Goal: Task Accomplishment & Management: Manage account settings

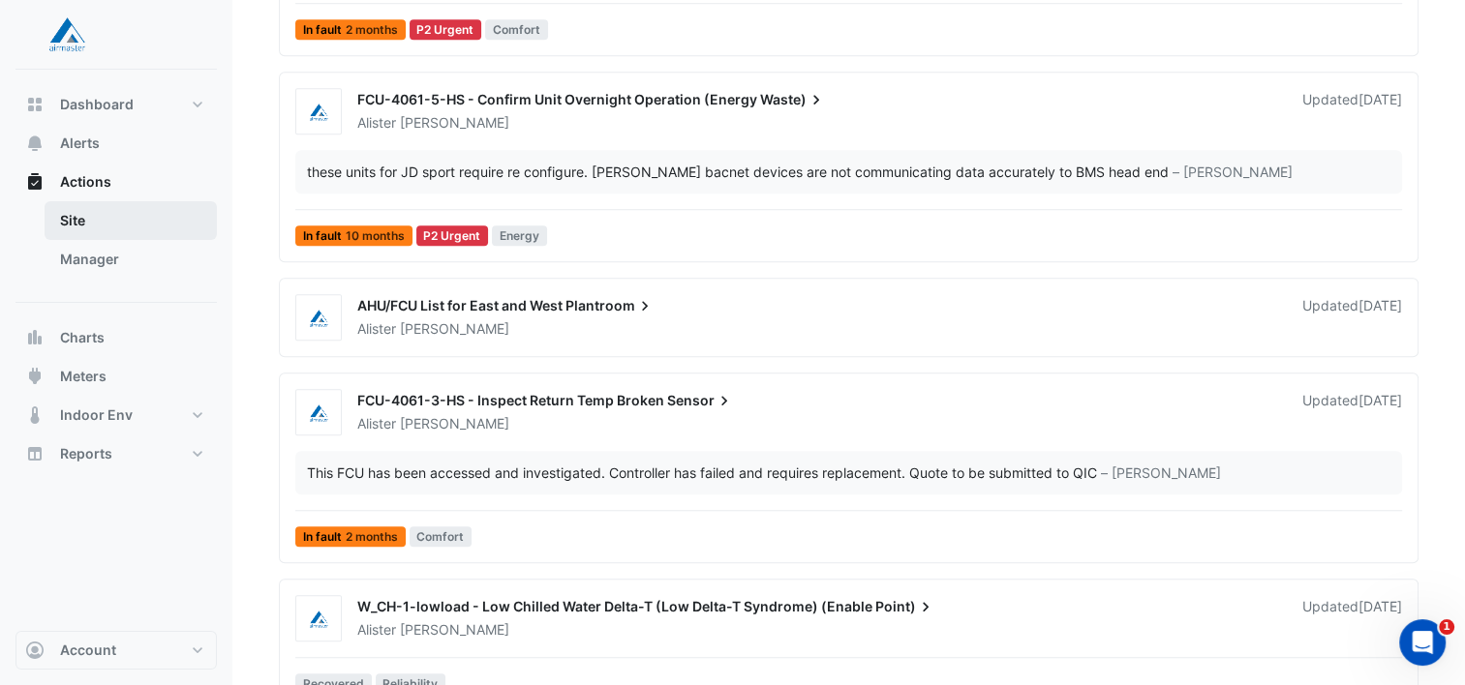
scroll to position [1459, 0]
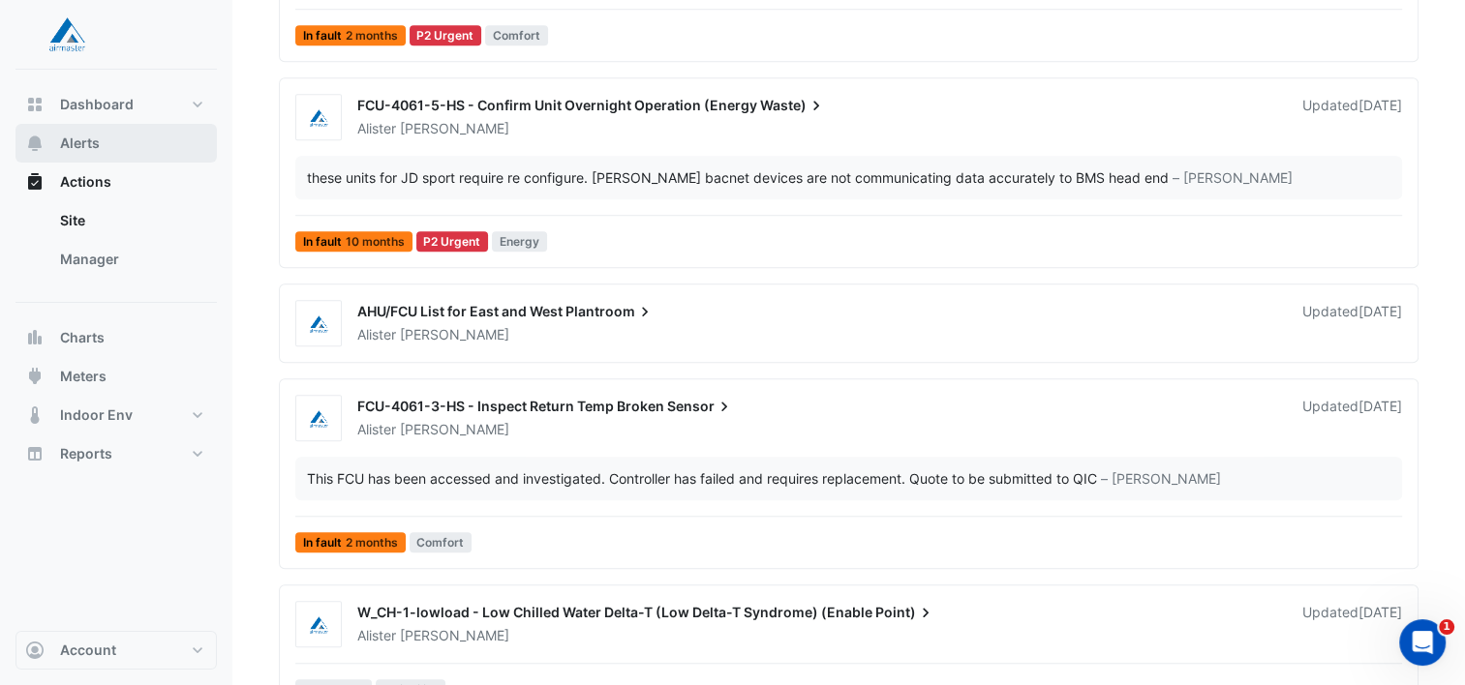
click at [81, 137] on span "Alerts" at bounding box center [80, 143] width 40 height 19
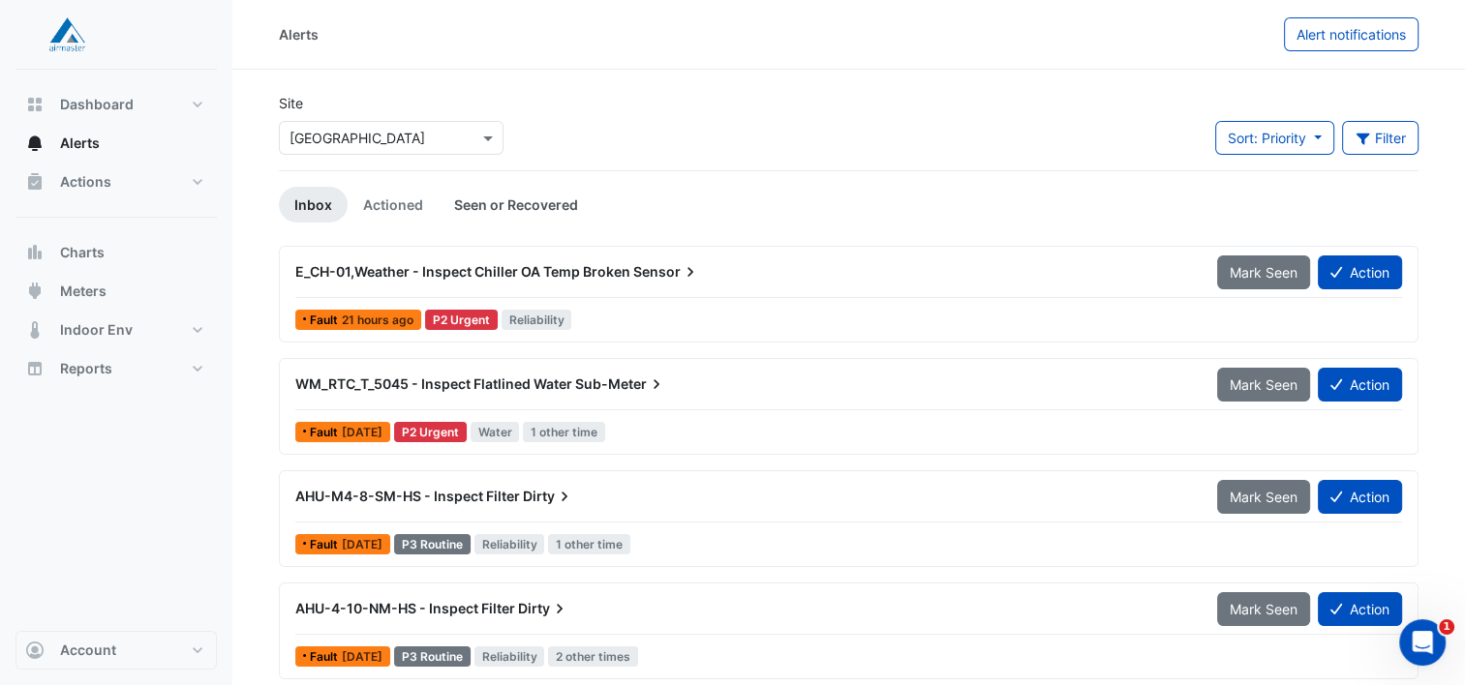
click at [526, 193] on link "Seen or Recovered" at bounding box center [516, 205] width 155 height 36
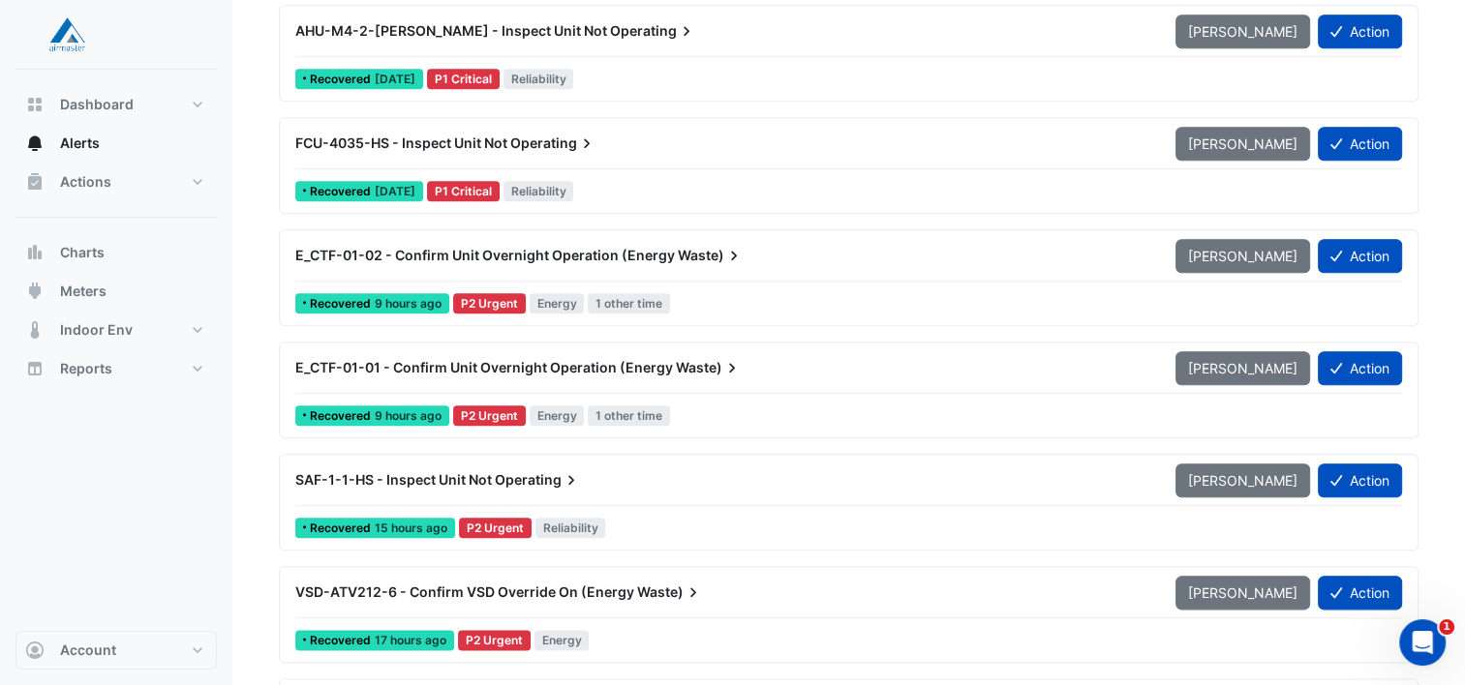
scroll to position [2113, 0]
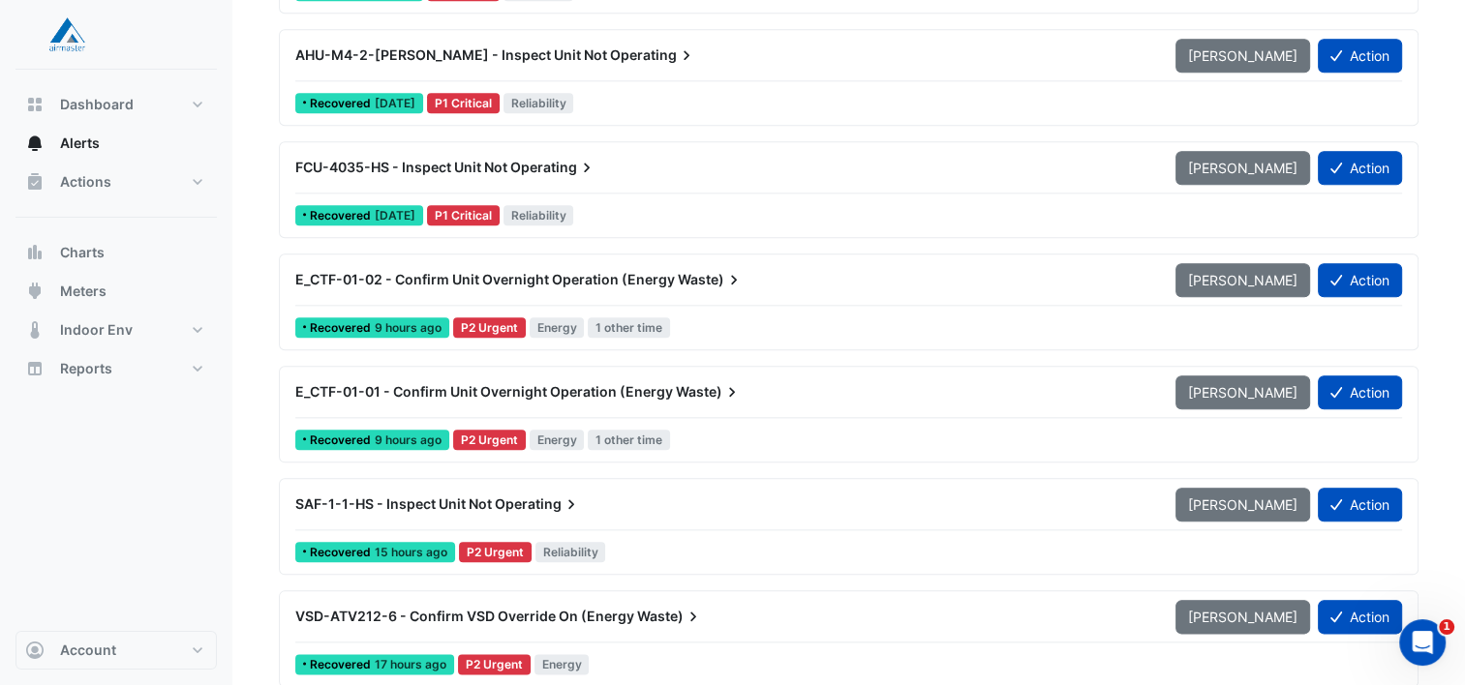
click at [691, 272] on span "Waste)" at bounding box center [711, 279] width 66 height 19
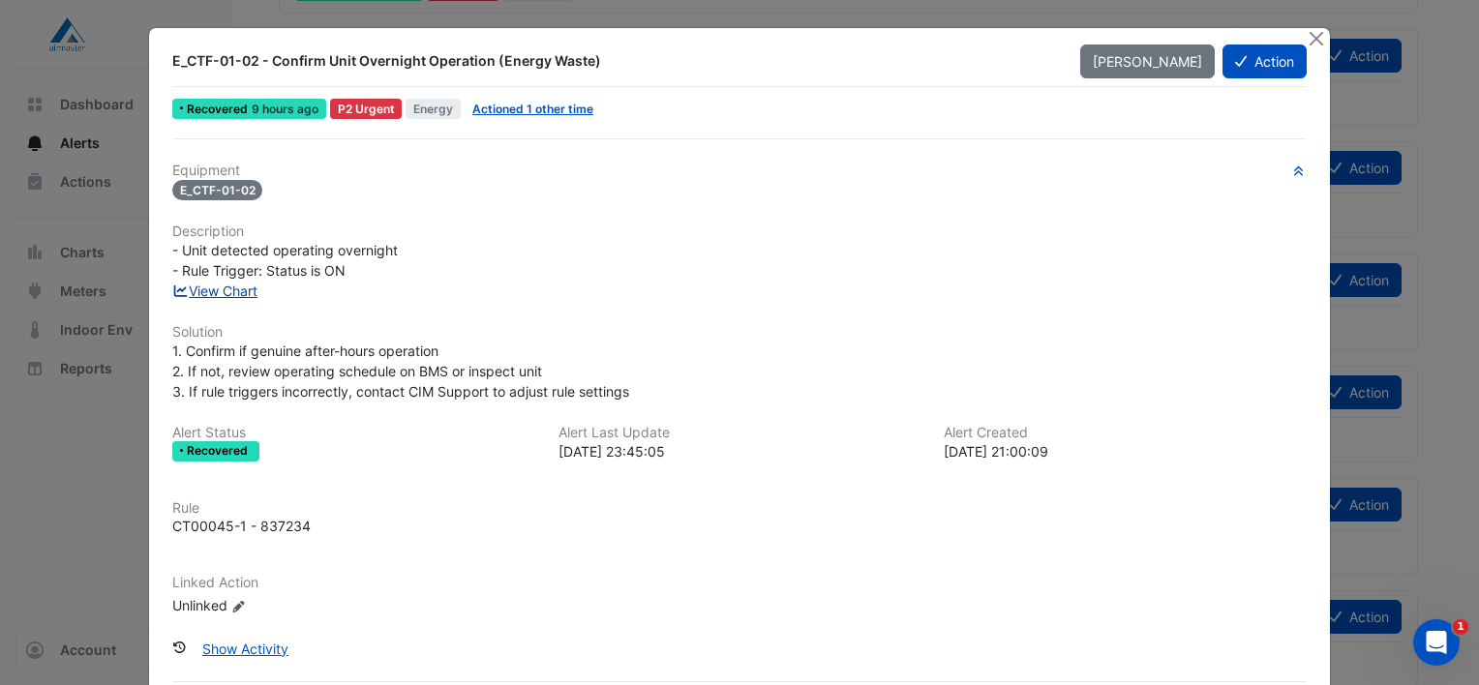
click at [229, 287] on link "View Chart" at bounding box center [215, 291] width 86 height 16
click at [1255, 68] on button "Action" at bounding box center [1265, 62] width 84 height 34
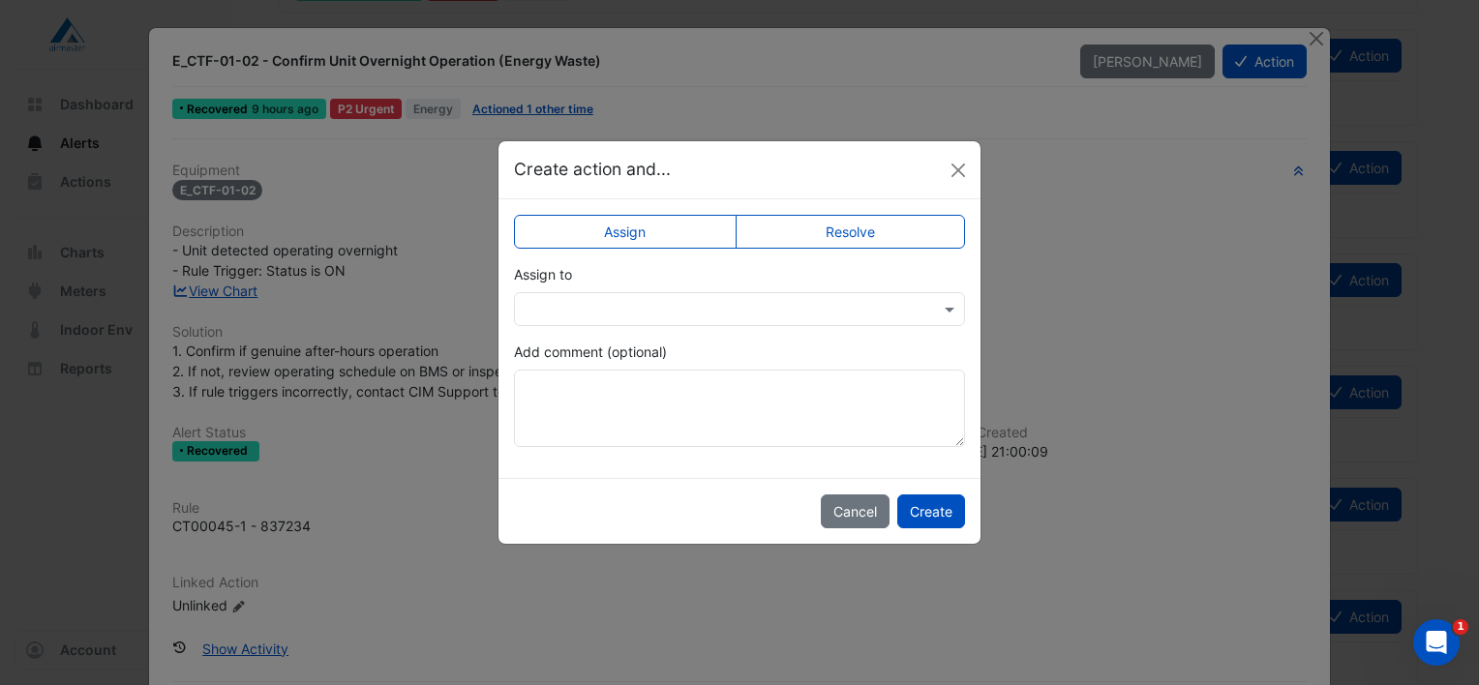
click at [675, 296] on div at bounding box center [739, 309] width 451 height 34
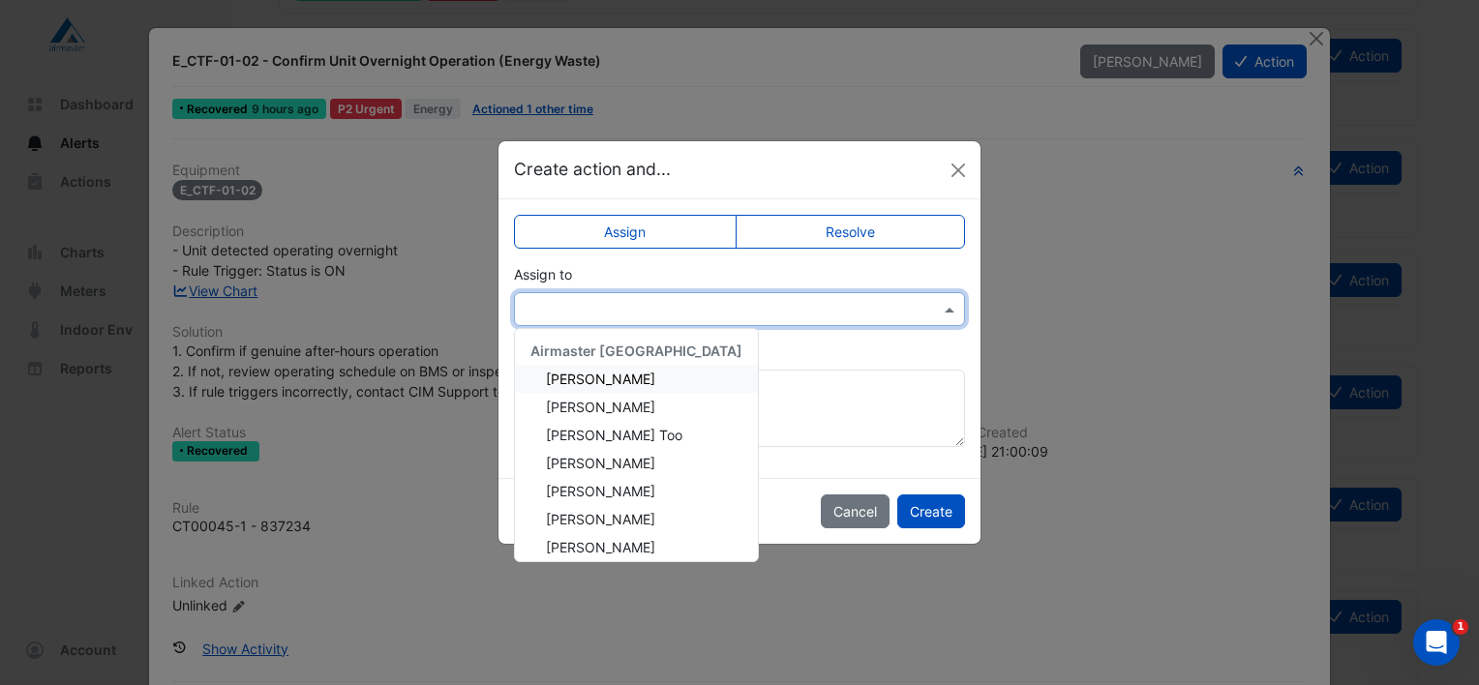
click at [610, 374] on span "[PERSON_NAME]" at bounding box center [600, 379] width 109 height 16
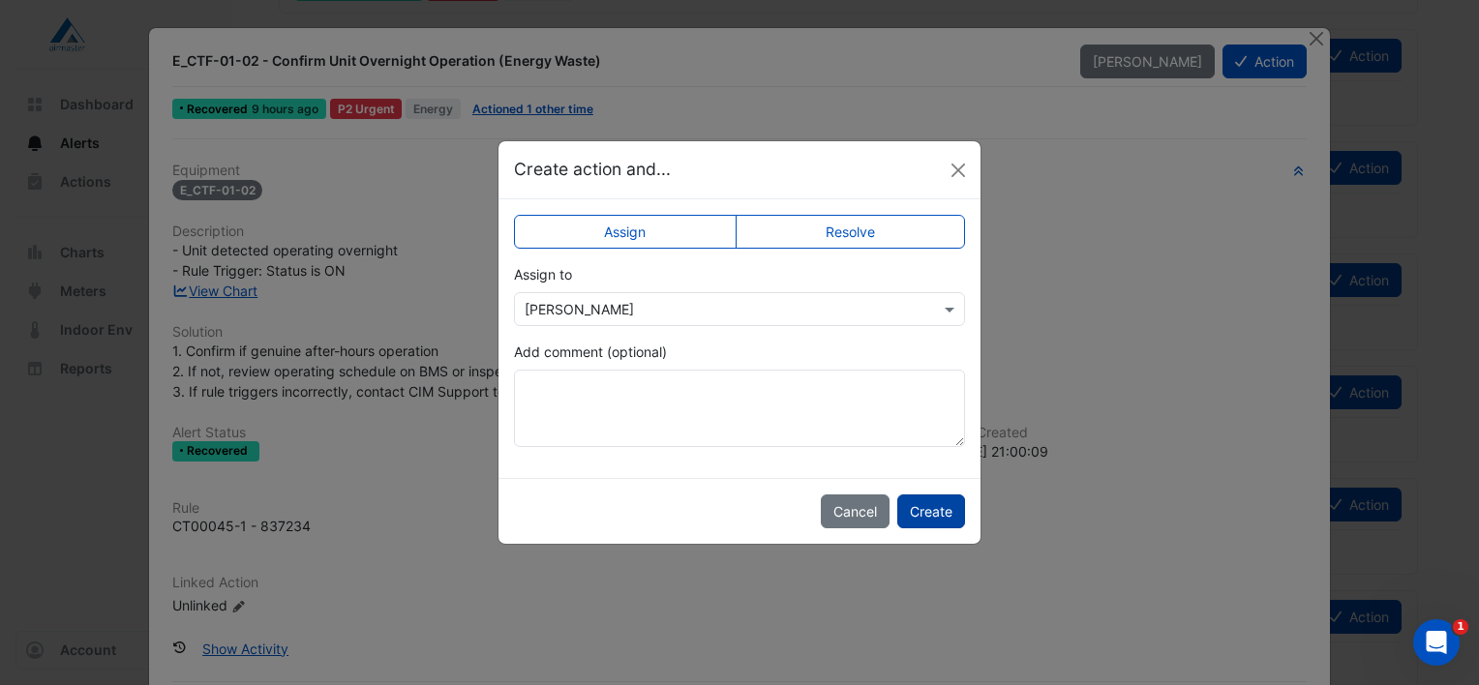
click at [941, 515] on button "Create" at bounding box center [932, 512] width 68 height 34
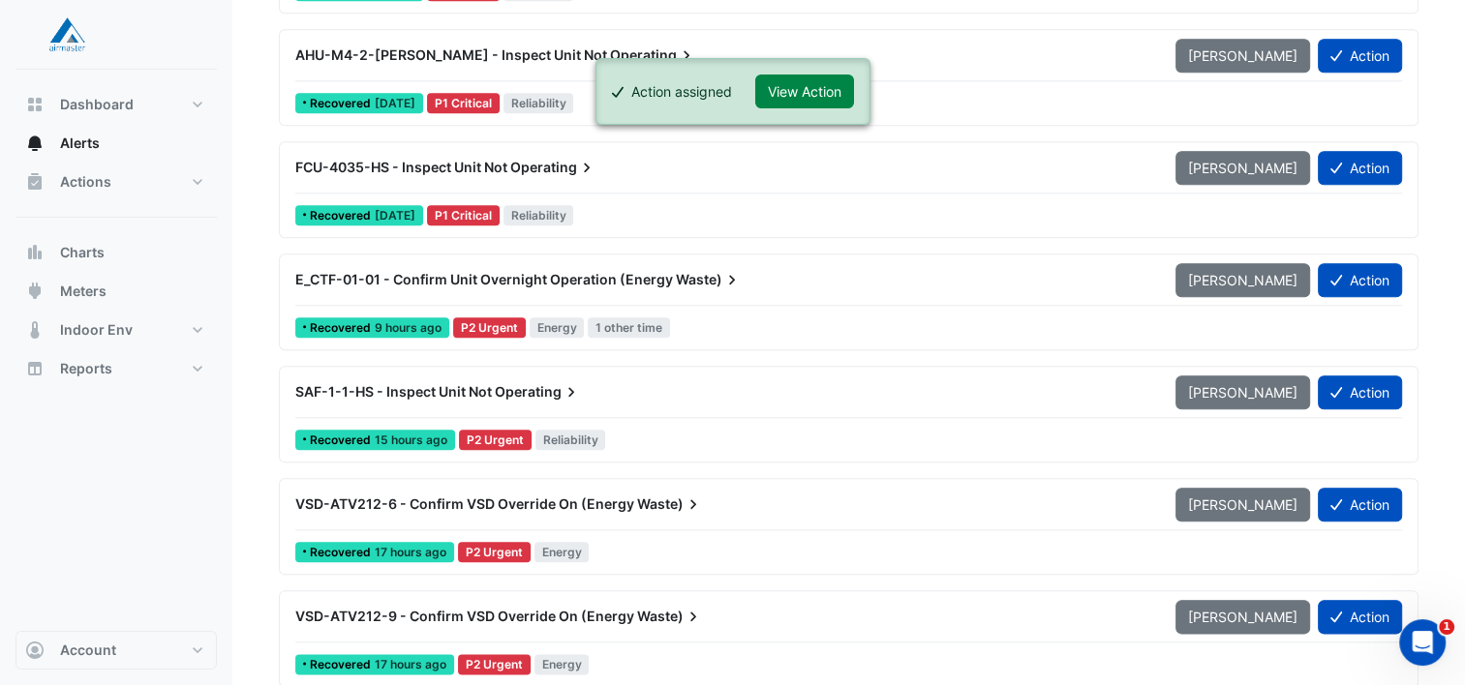
click at [722, 281] on icon at bounding box center [731, 279] width 19 height 19
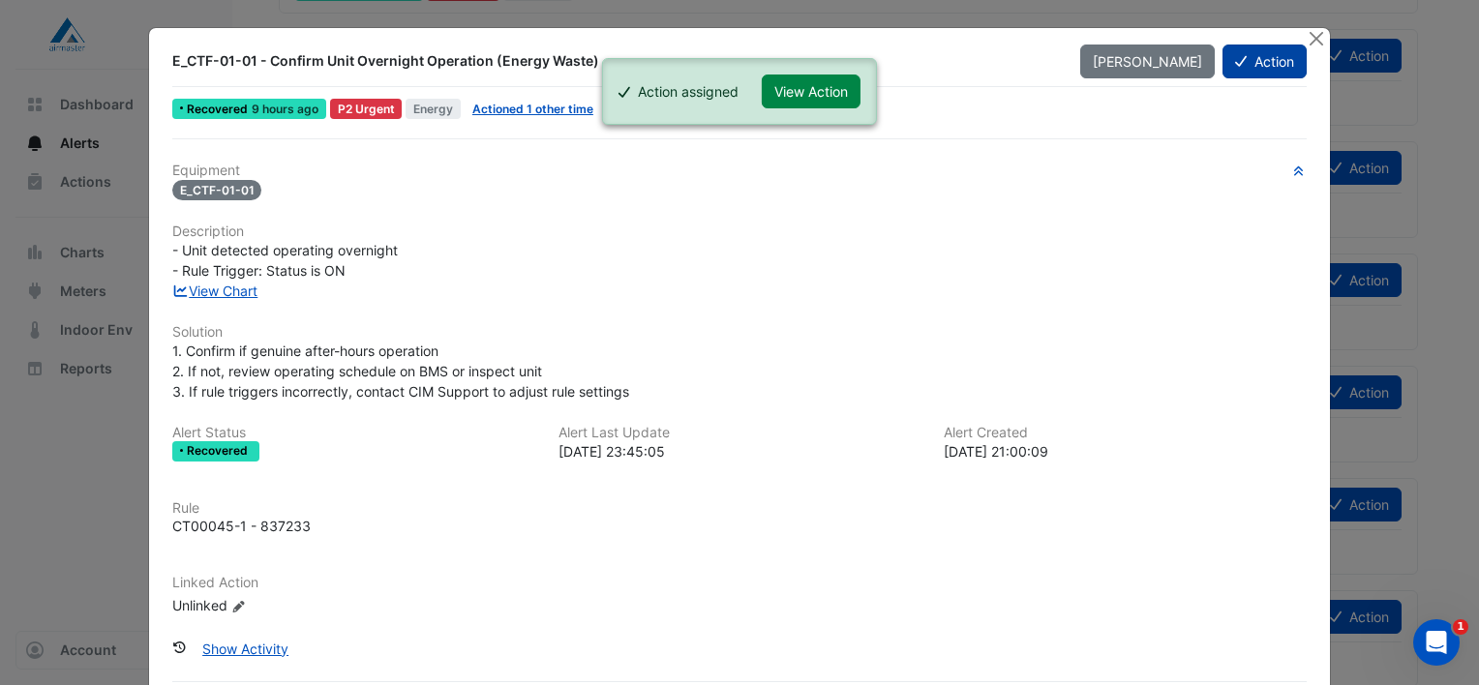
click at [1266, 69] on button "Action" at bounding box center [1265, 62] width 84 height 34
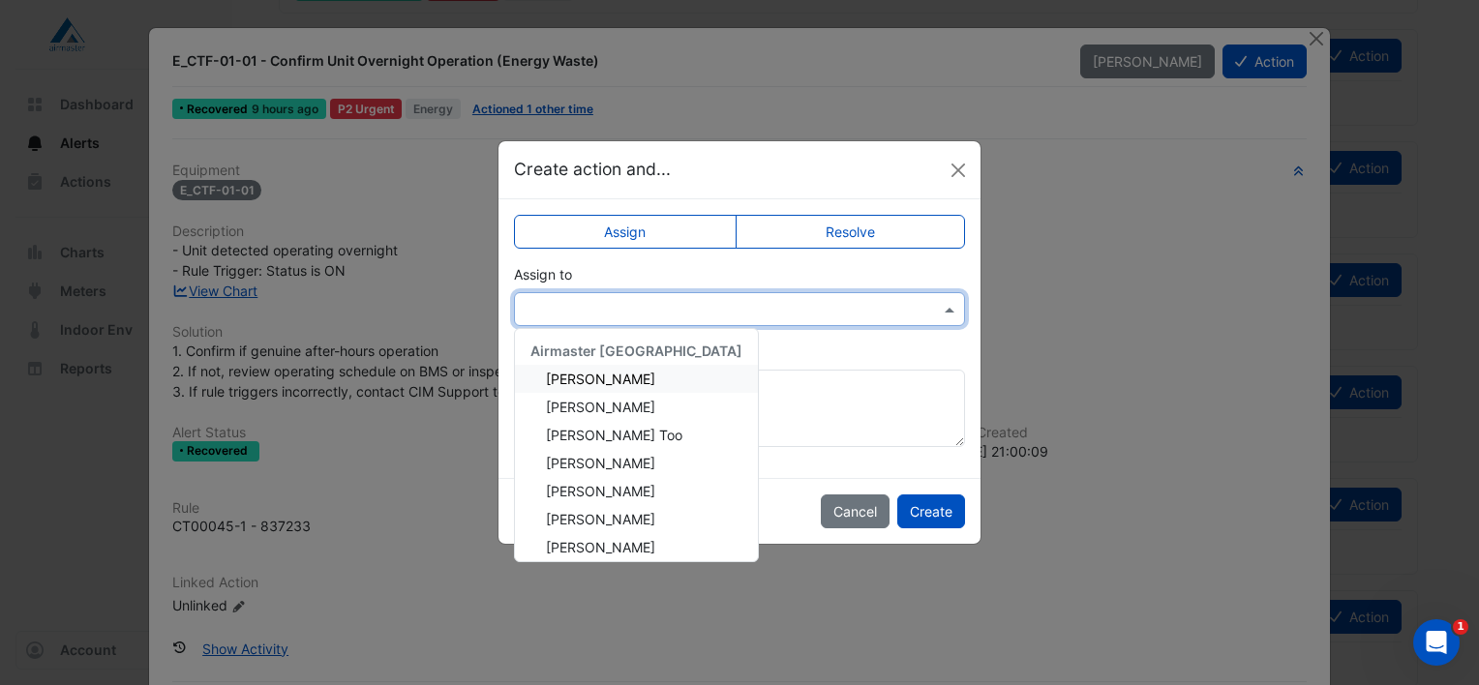
click at [741, 308] on input "text" at bounding box center [720, 310] width 391 height 20
click at [627, 371] on span "[PERSON_NAME]" at bounding box center [600, 379] width 109 height 16
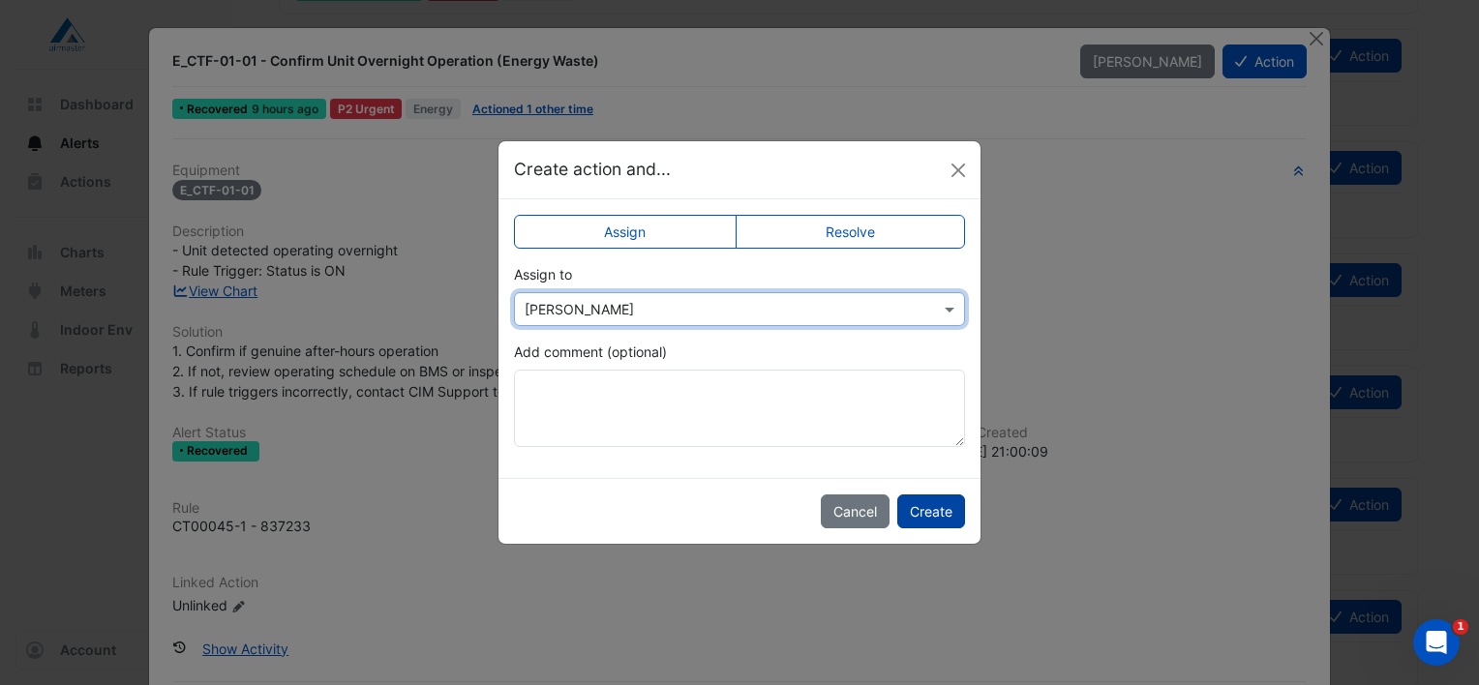
click at [929, 515] on button "Create" at bounding box center [932, 512] width 68 height 34
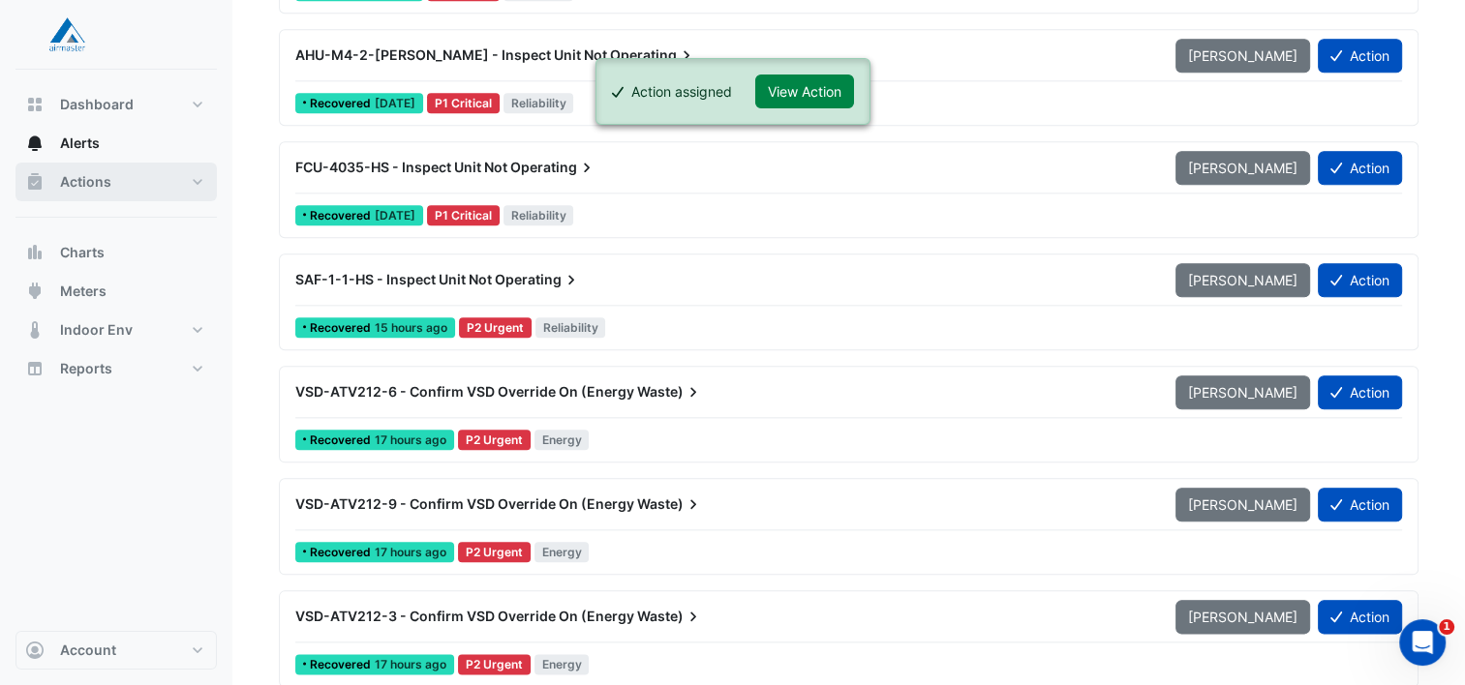
click at [78, 194] on button "Actions" at bounding box center [115, 182] width 201 height 39
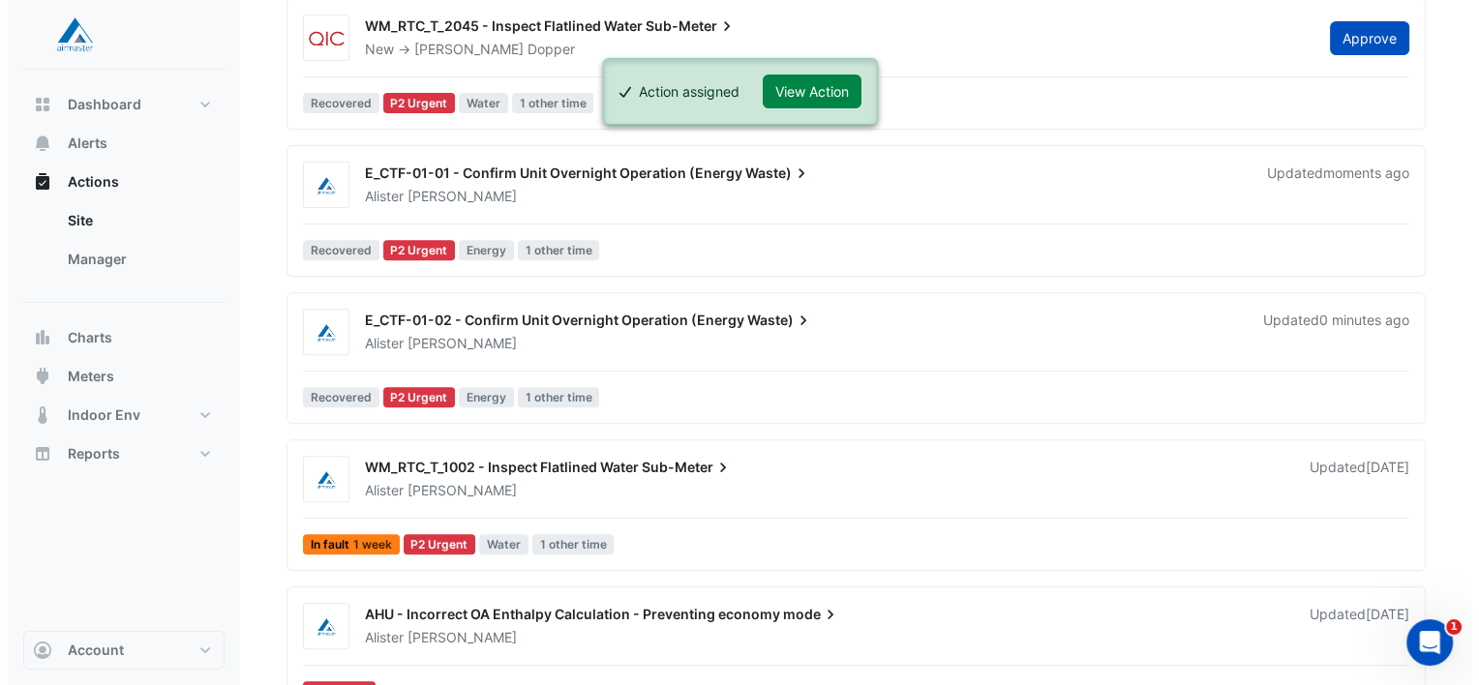
scroll to position [689, 0]
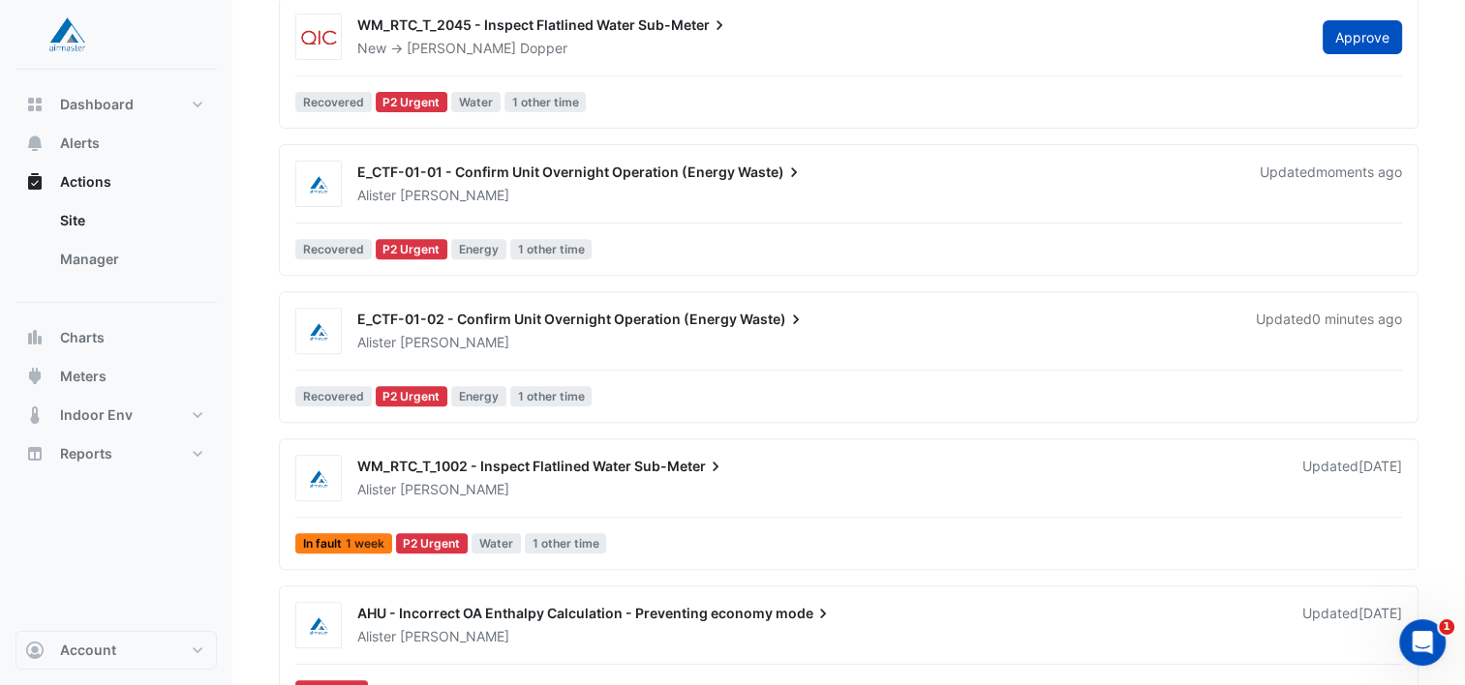
click at [630, 182] on div "E_CTF-01-01 - Confirm Unit Overnight Operation (Energy Waste)" at bounding box center [796, 174] width 879 height 23
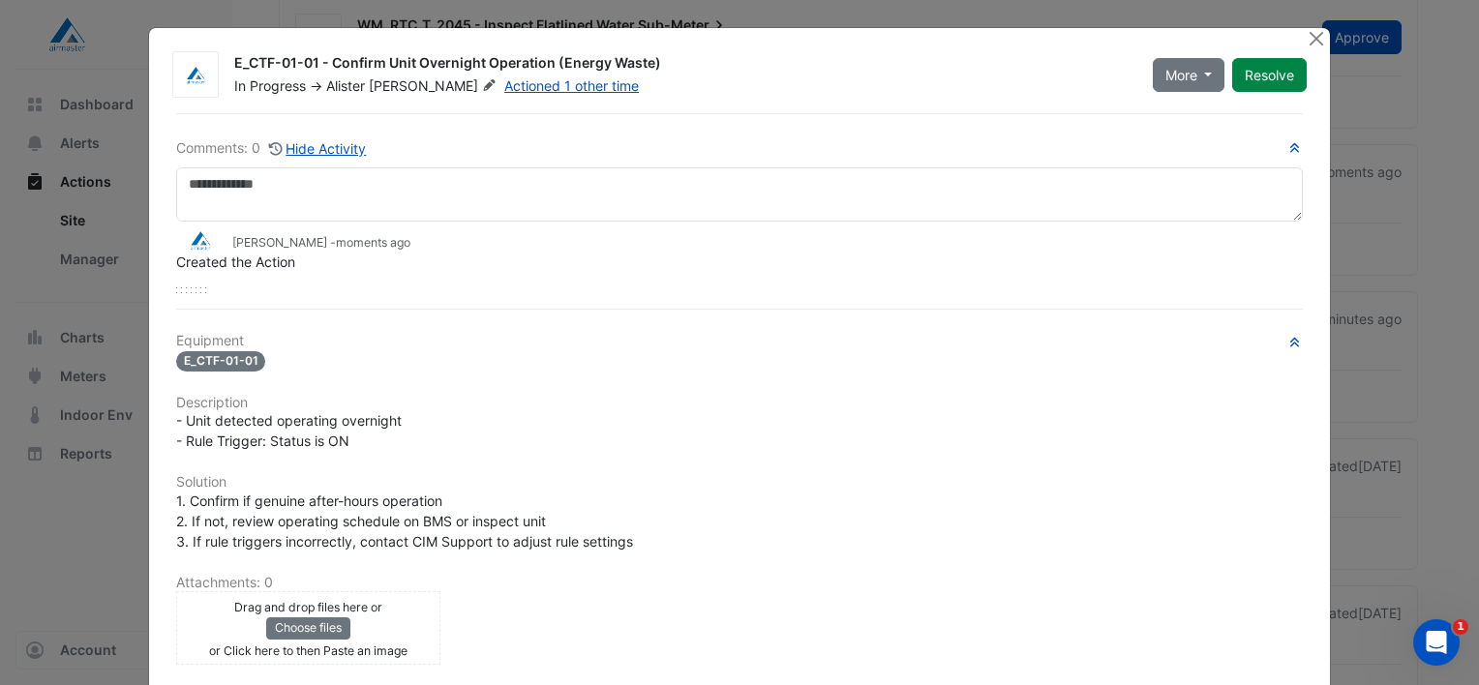
scroll to position [178, 0]
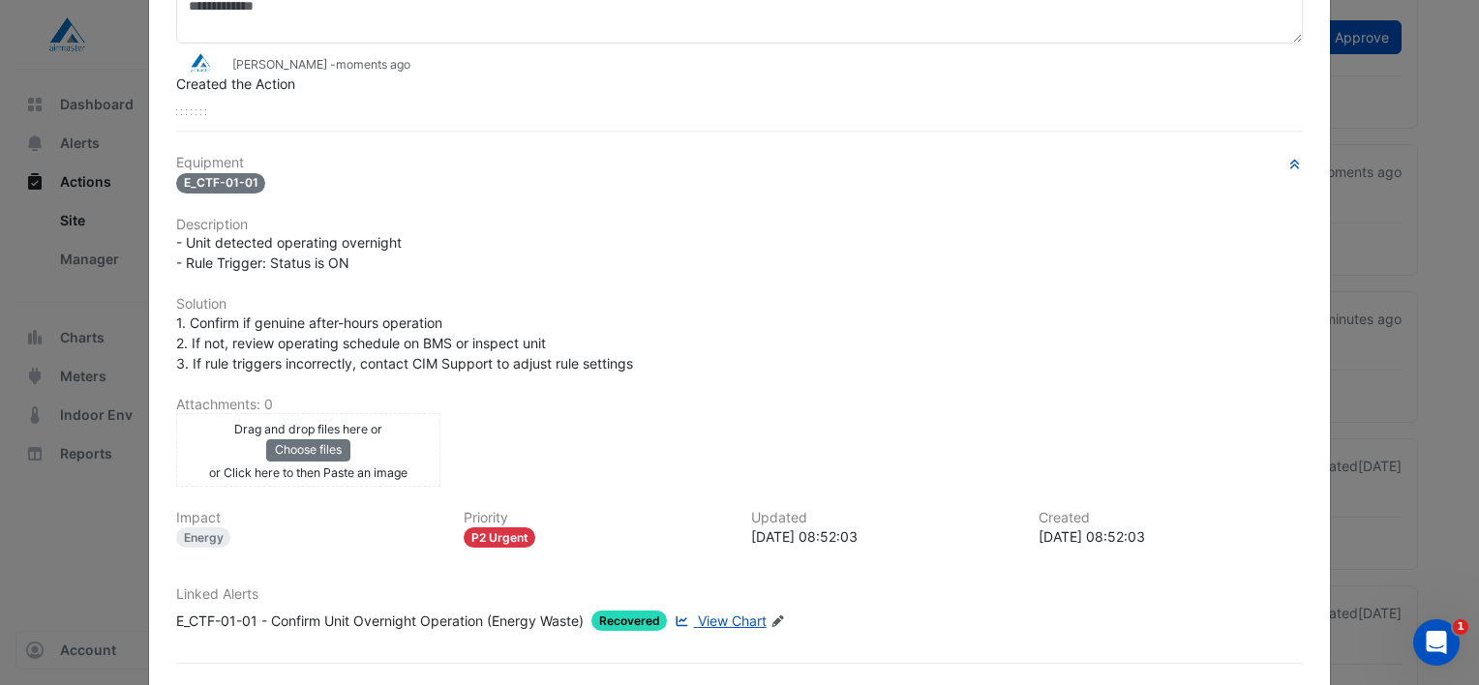
click at [720, 615] on span "View Chart" at bounding box center [732, 621] width 69 height 16
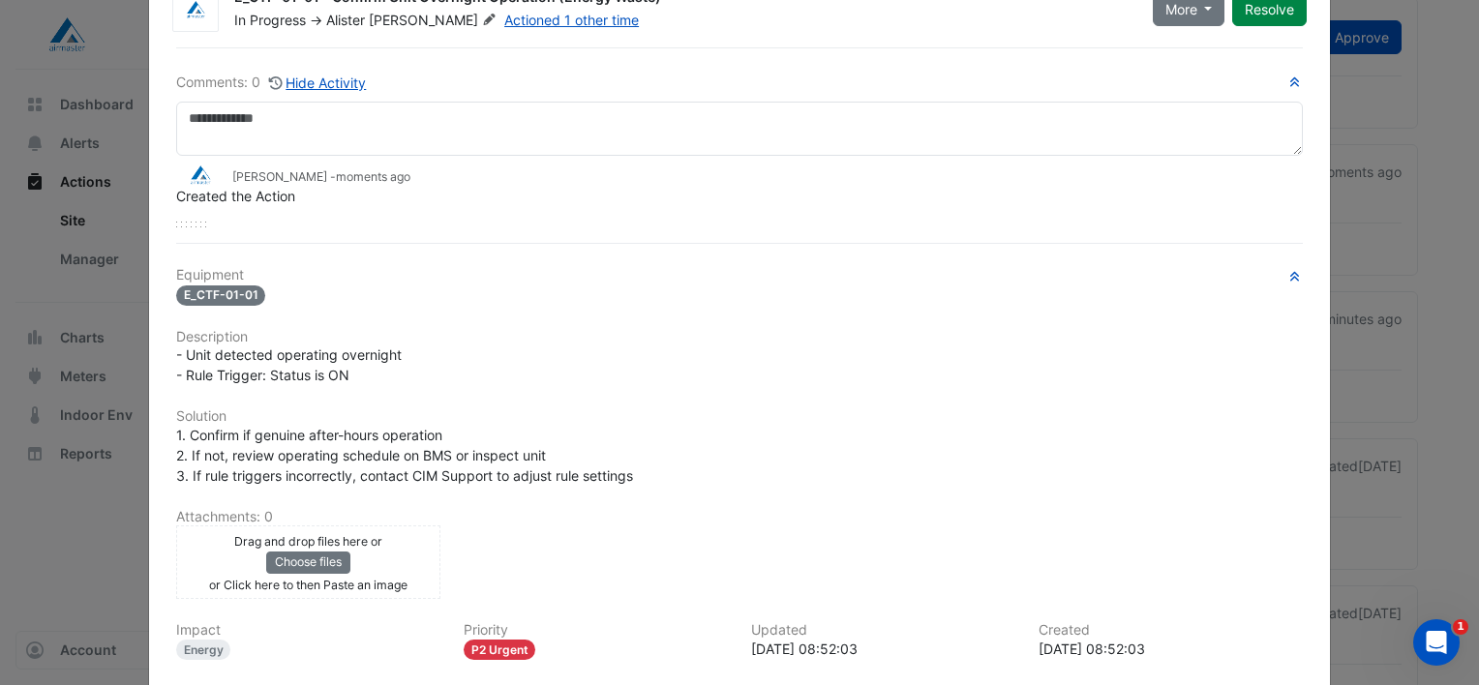
scroll to position [0, 0]
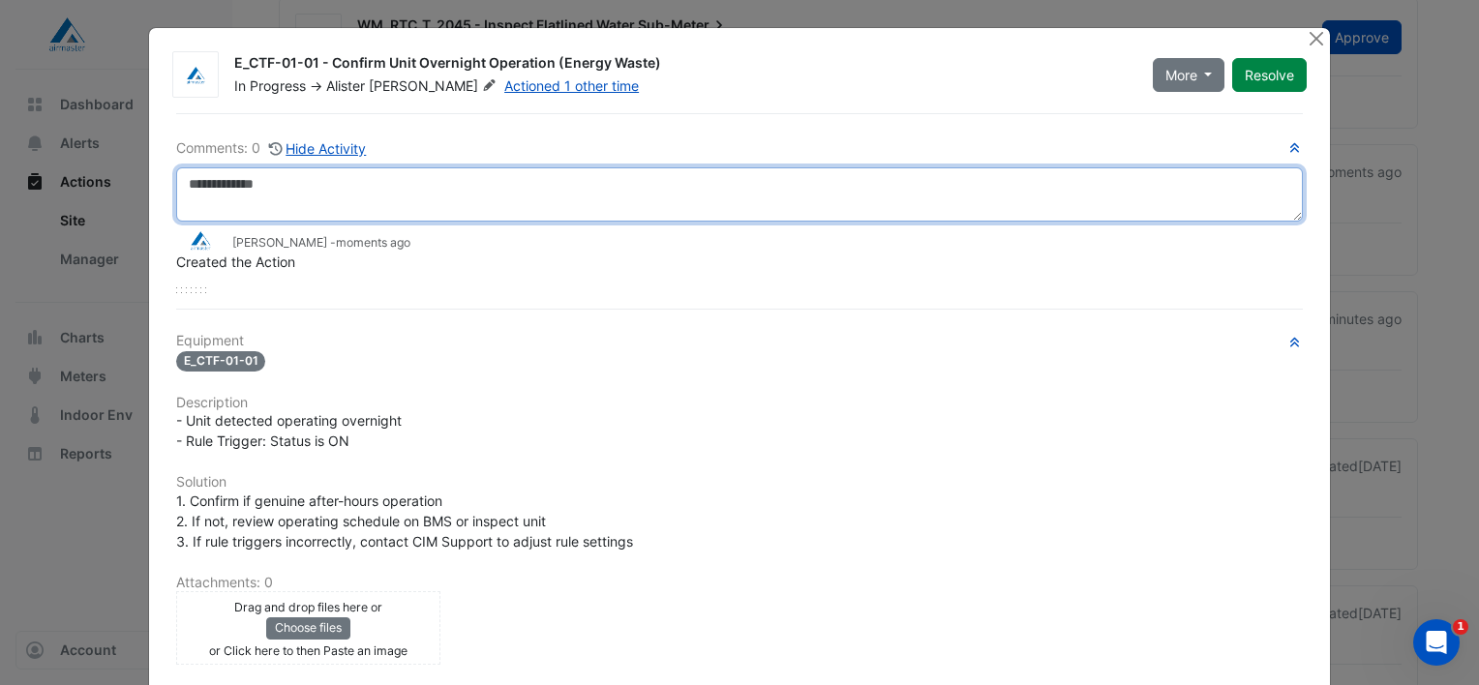
click at [218, 178] on textarea at bounding box center [739, 194] width 1127 height 54
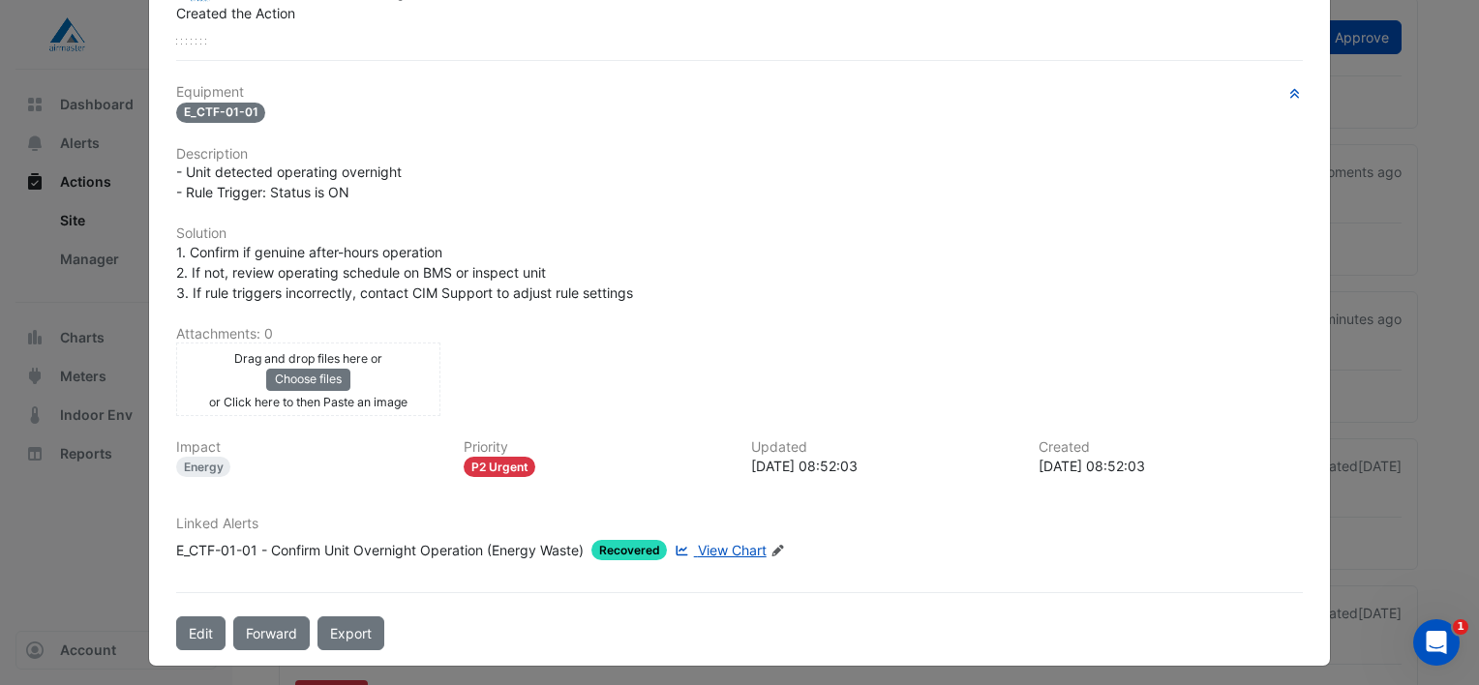
scroll to position [296, 0]
type textarea "**********"
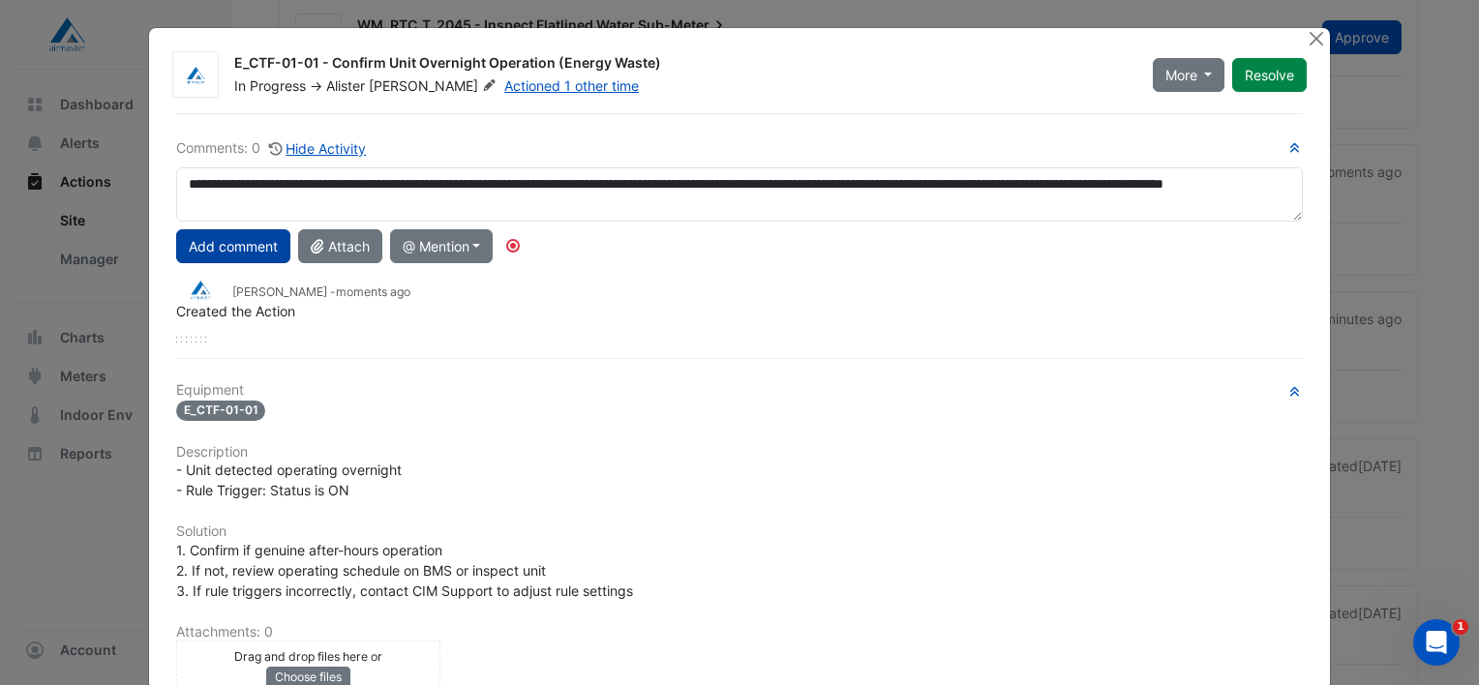
click at [198, 244] on button "Add comment" at bounding box center [233, 246] width 114 height 34
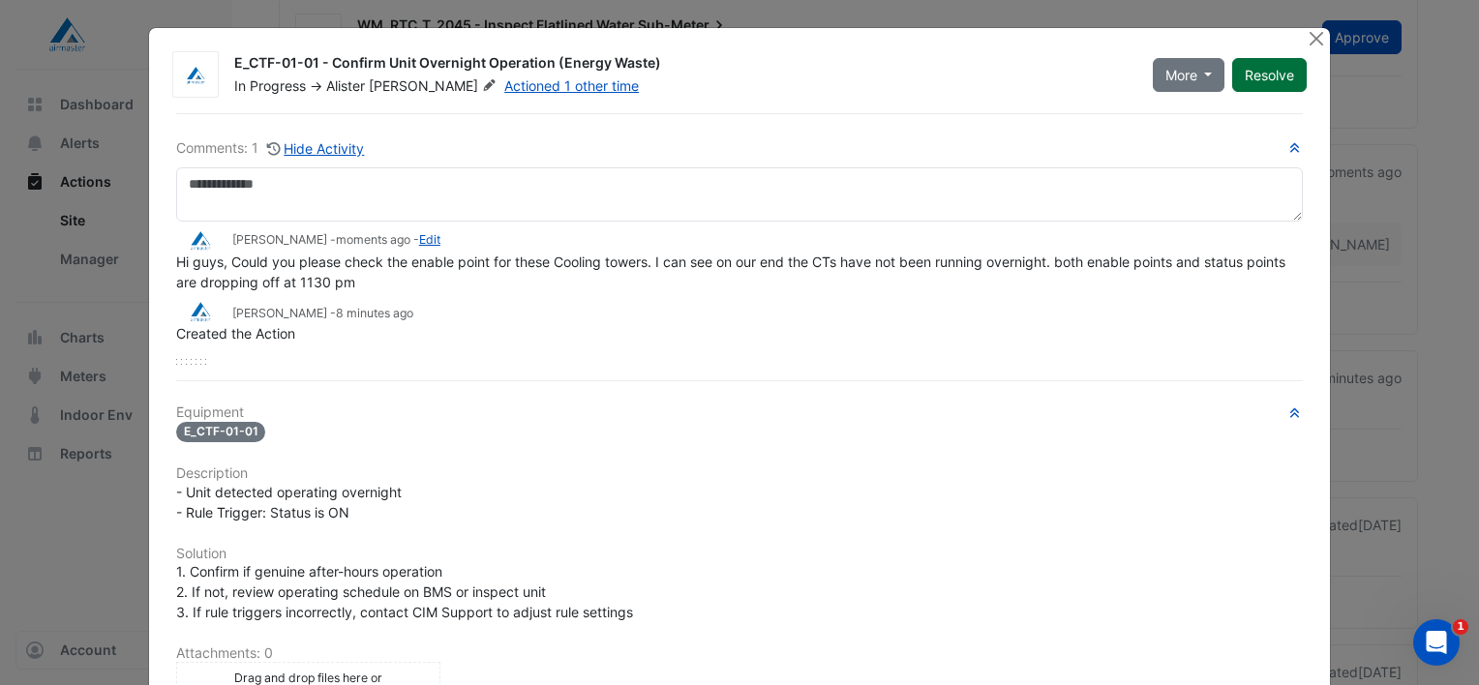
click at [1264, 76] on button "Resolve" at bounding box center [1270, 75] width 75 height 34
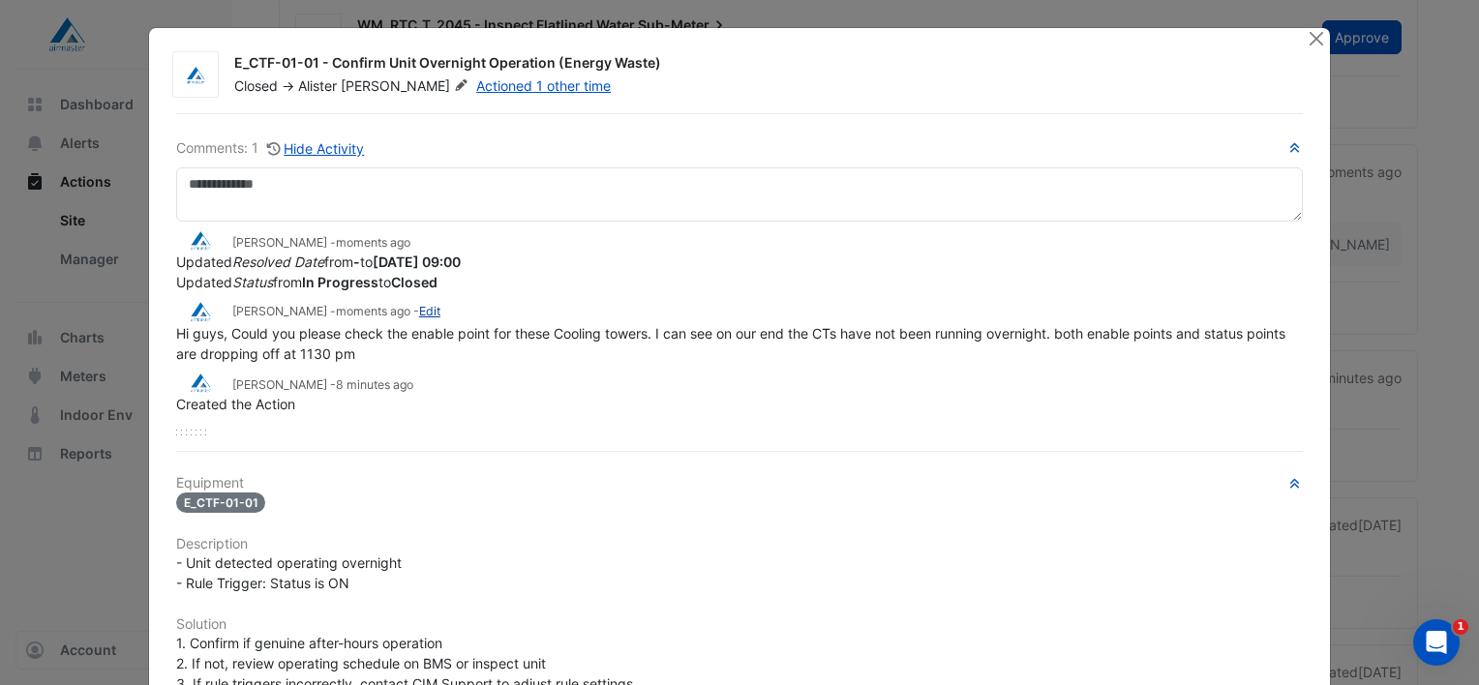
click at [439, 310] on link "Edit" at bounding box center [429, 311] width 21 height 15
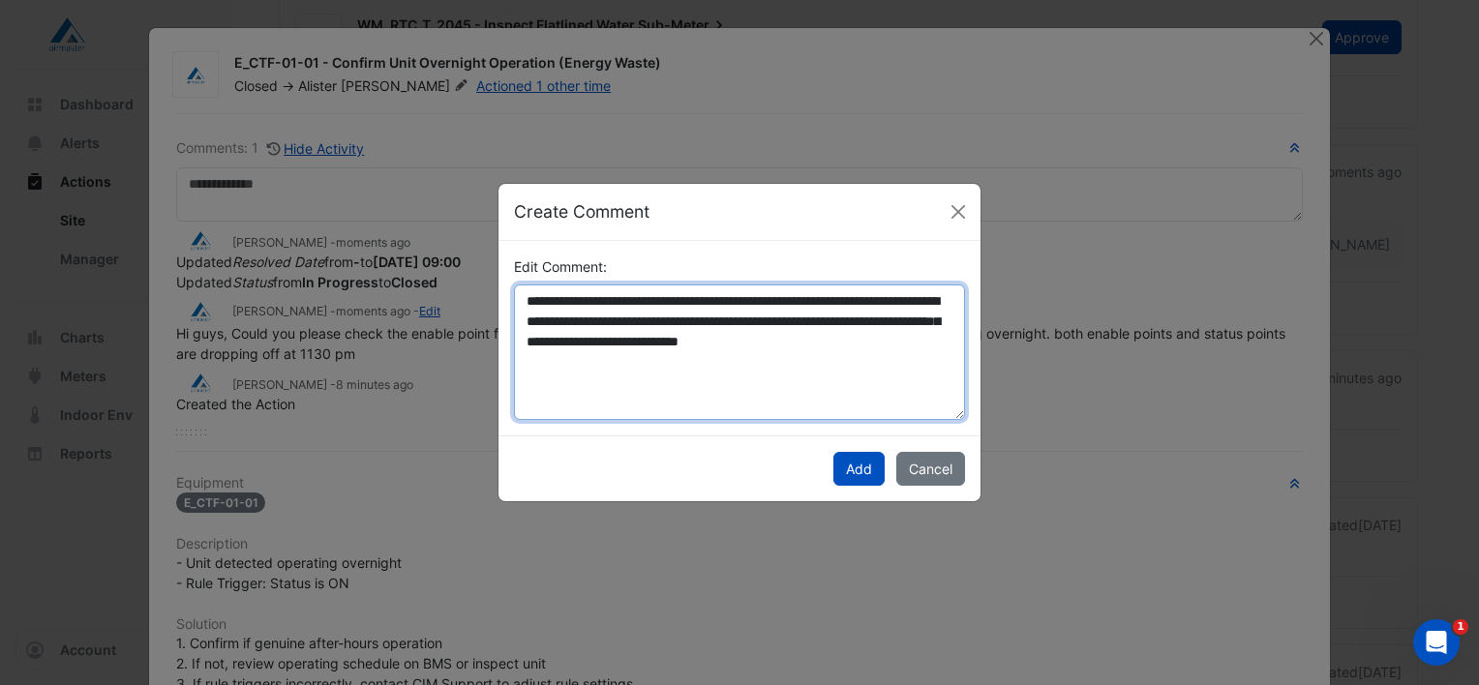
click at [842, 303] on textarea "**********" at bounding box center [739, 353] width 451 height 136
click at [842, 304] on textarea "**********" at bounding box center [739, 353] width 451 height 136
type textarea "**********"
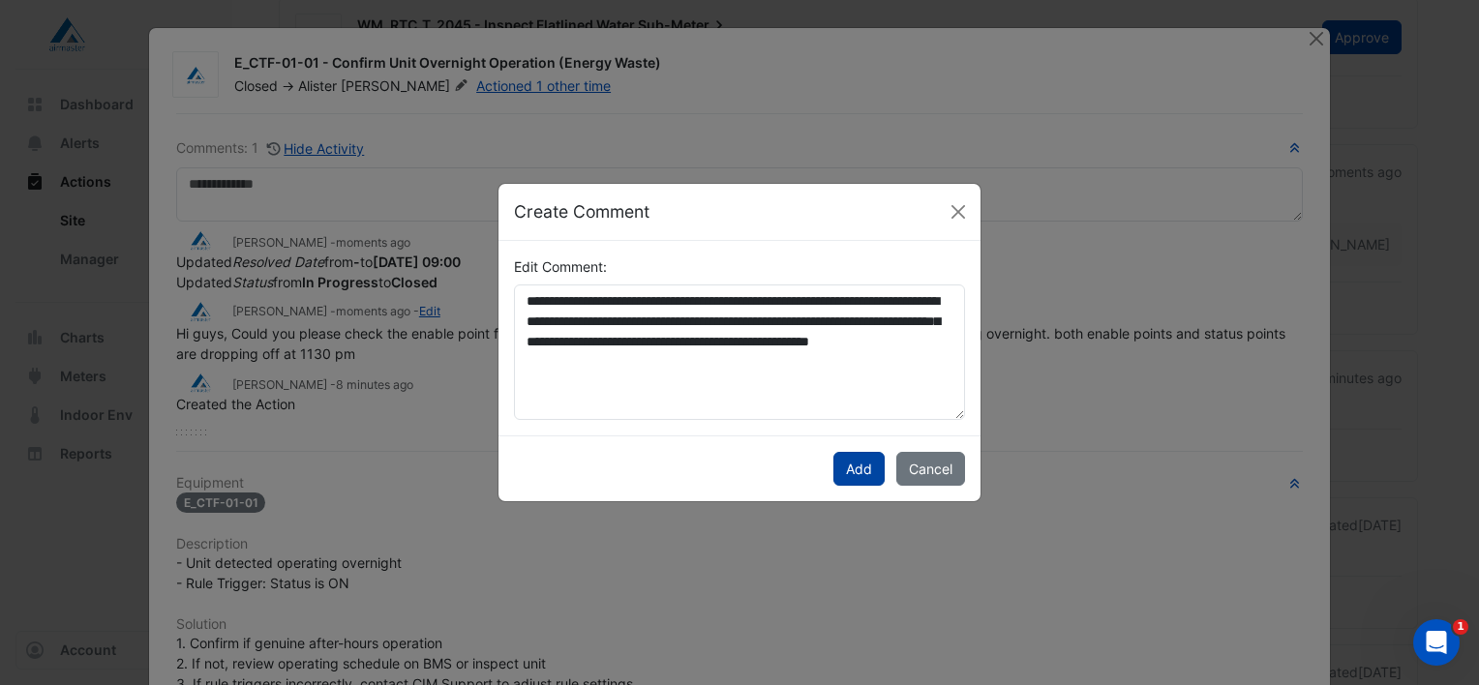
click at [866, 465] on button "Add" at bounding box center [859, 469] width 51 height 34
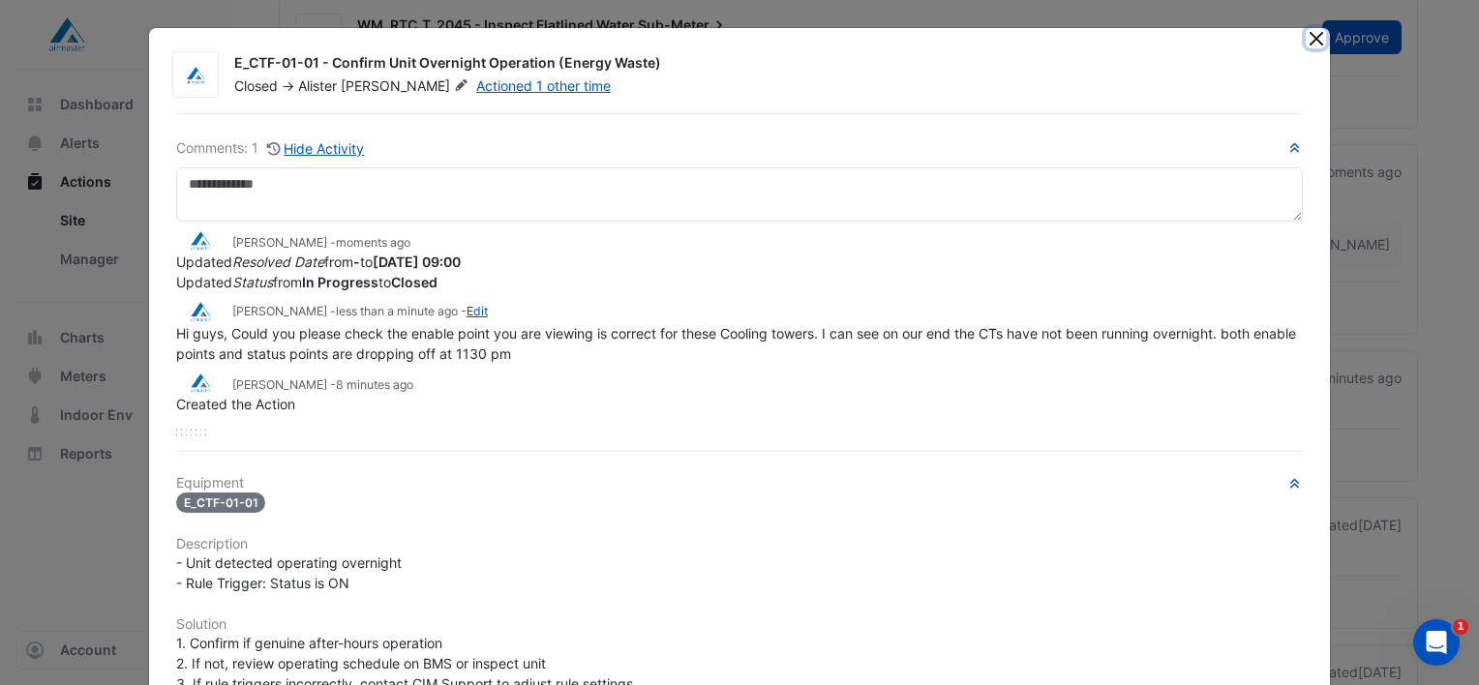
click at [1309, 42] on button "Close" at bounding box center [1316, 38] width 20 height 20
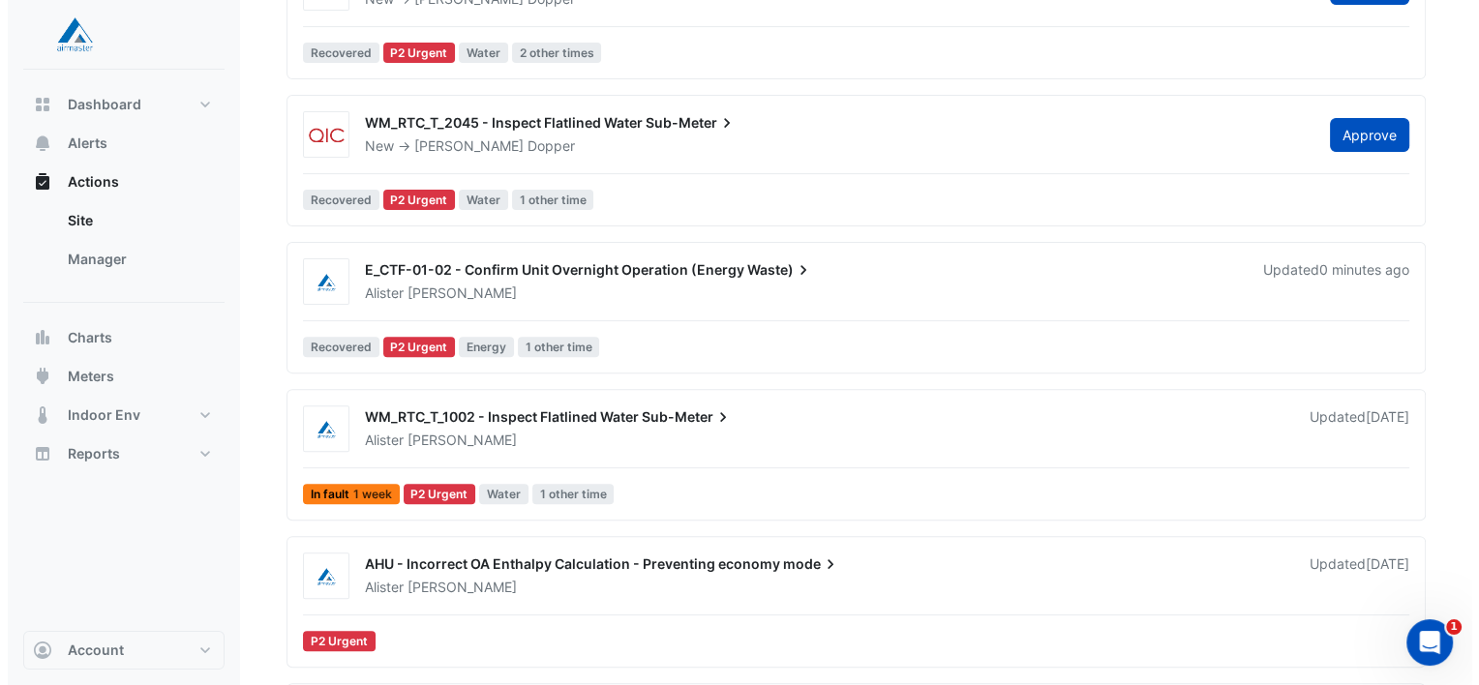
scroll to position [592, 0]
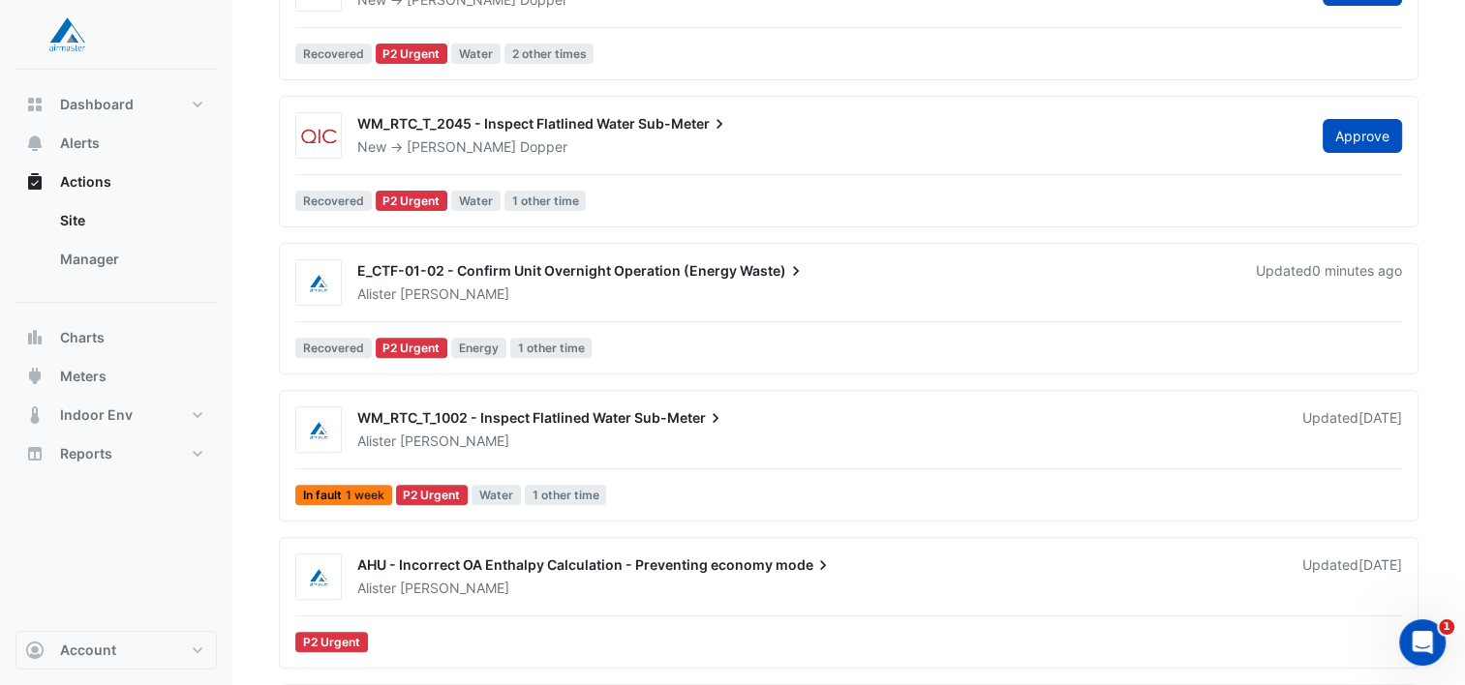
click at [684, 271] on span "E_CTF-01-02 - Confirm Unit Overnight Operation (Energy" at bounding box center [547, 270] width 380 height 16
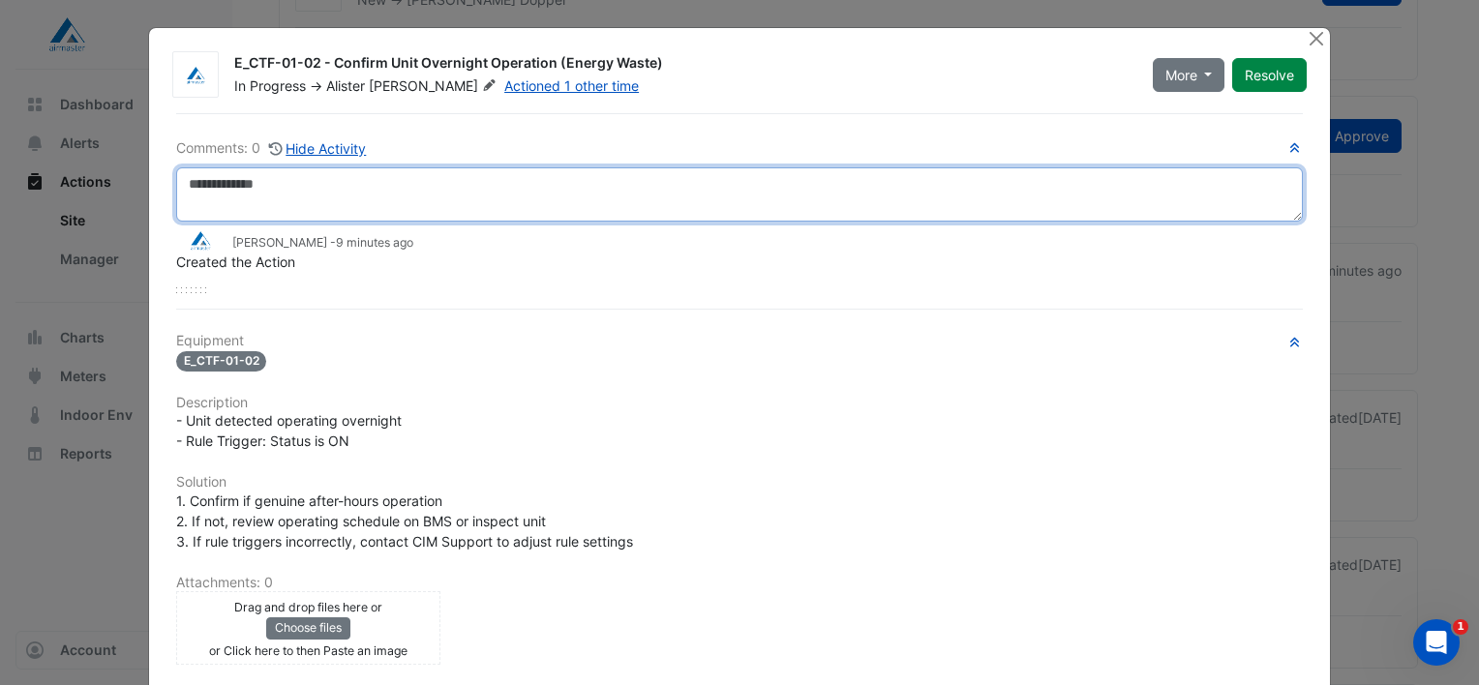
click at [245, 190] on textarea at bounding box center [739, 194] width 1127 height 54
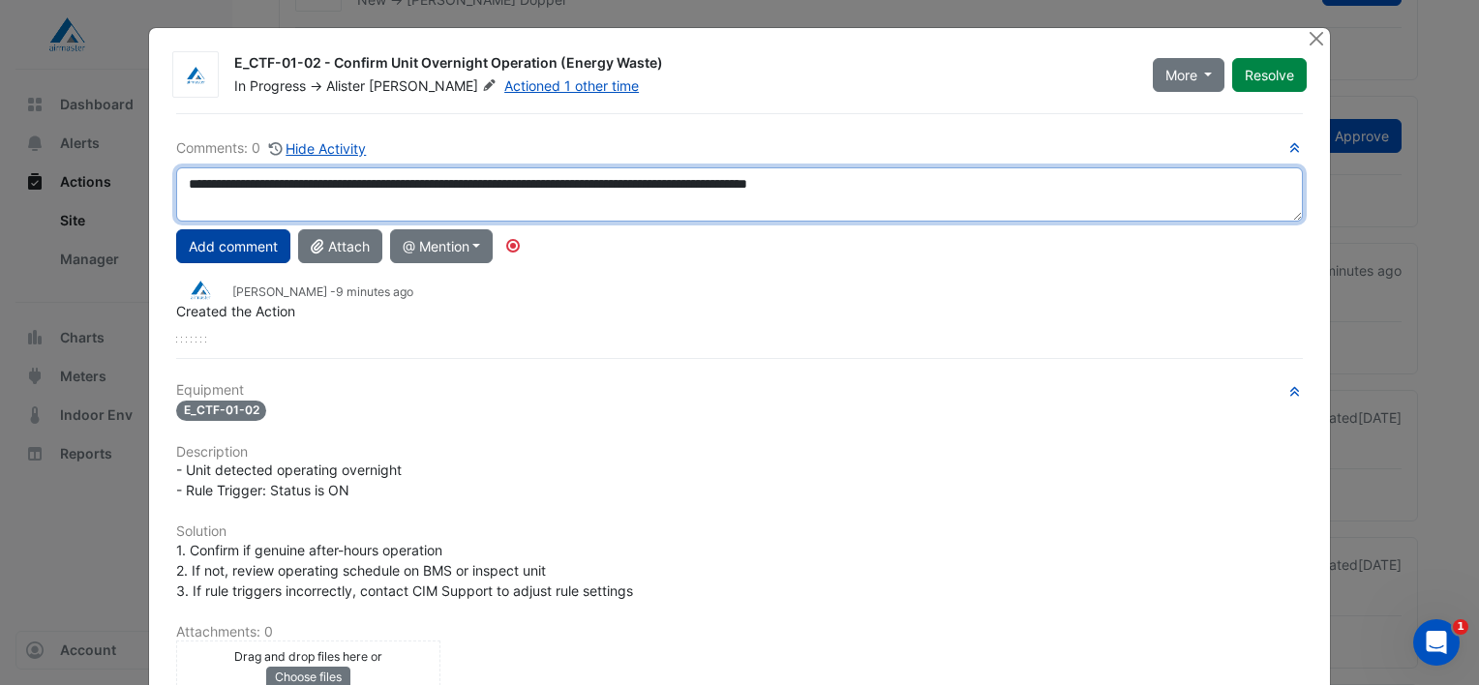
type textarea "**********"
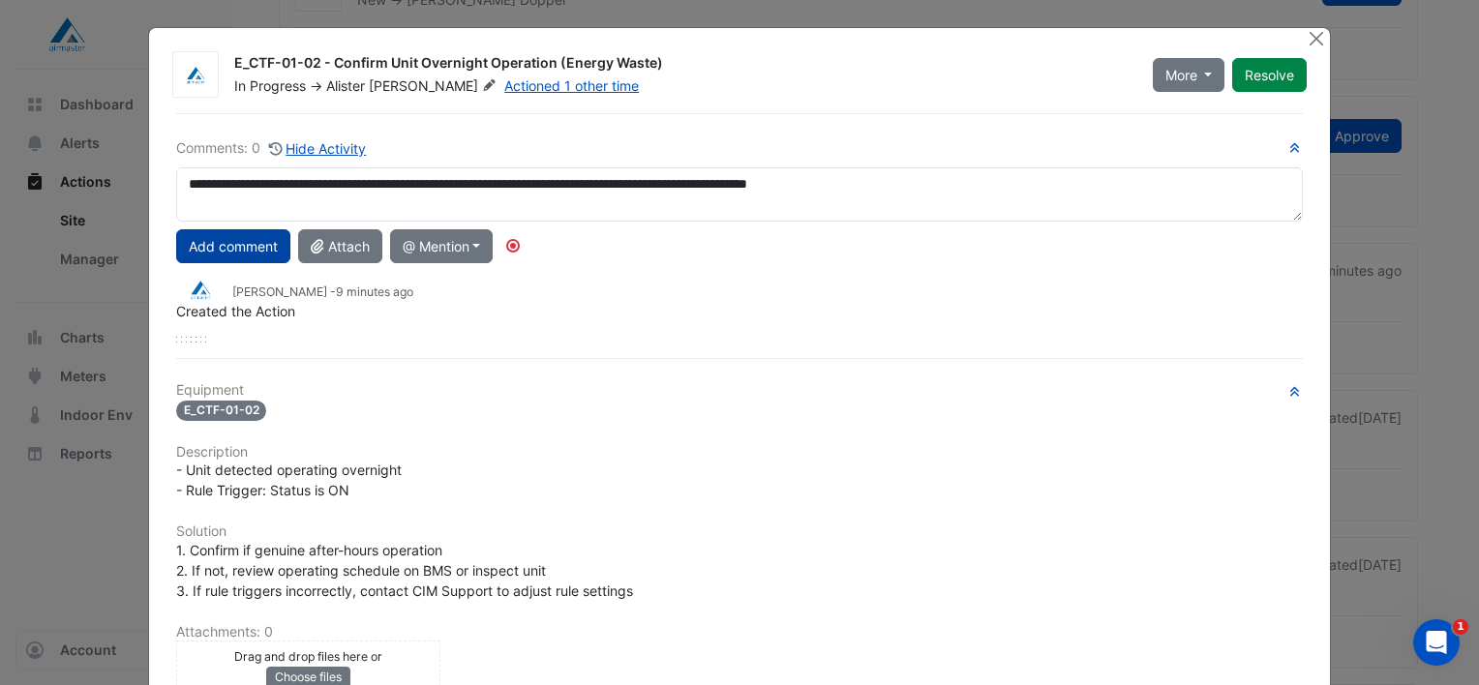
click at [244, 234] on button "Add comment" at bounding box center [233, 246] width 114 height 34
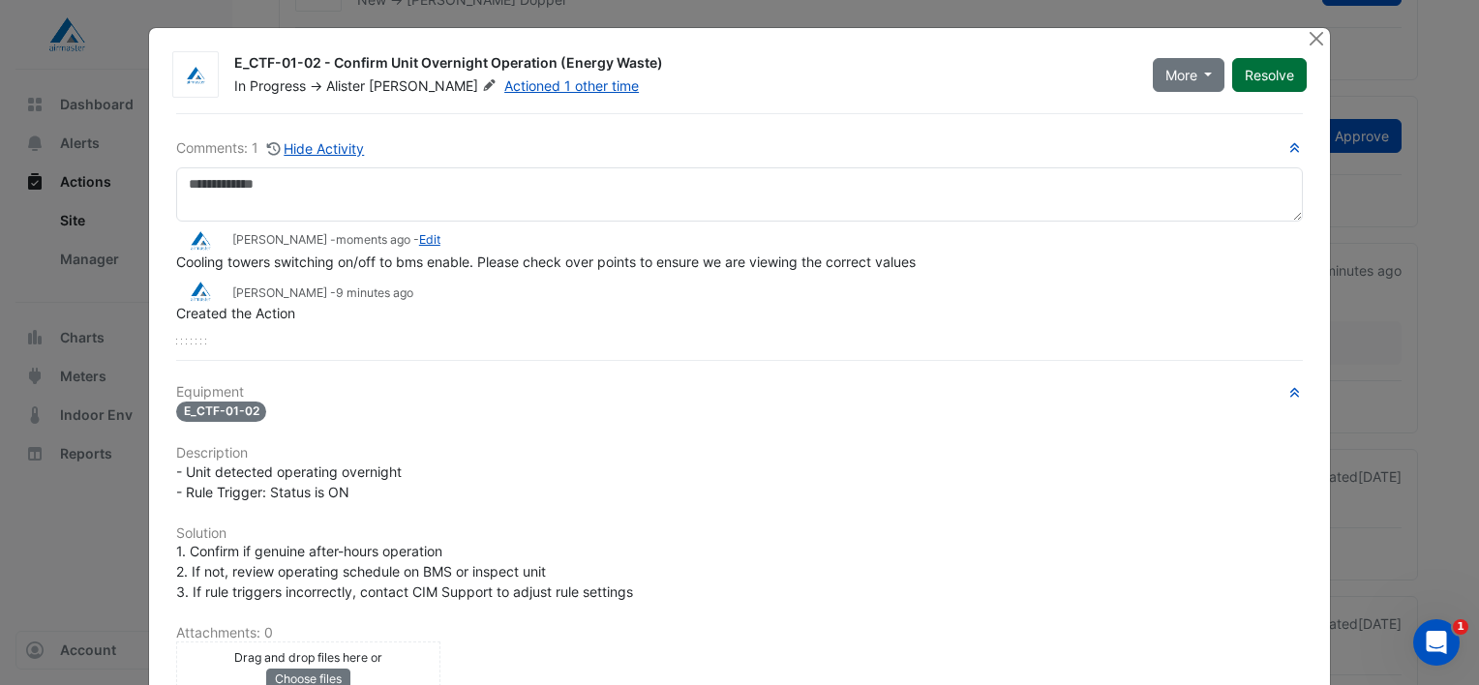
click at [1270, 79] on button "Resolve" at bounding box center [1270, 75] width 75 height 34
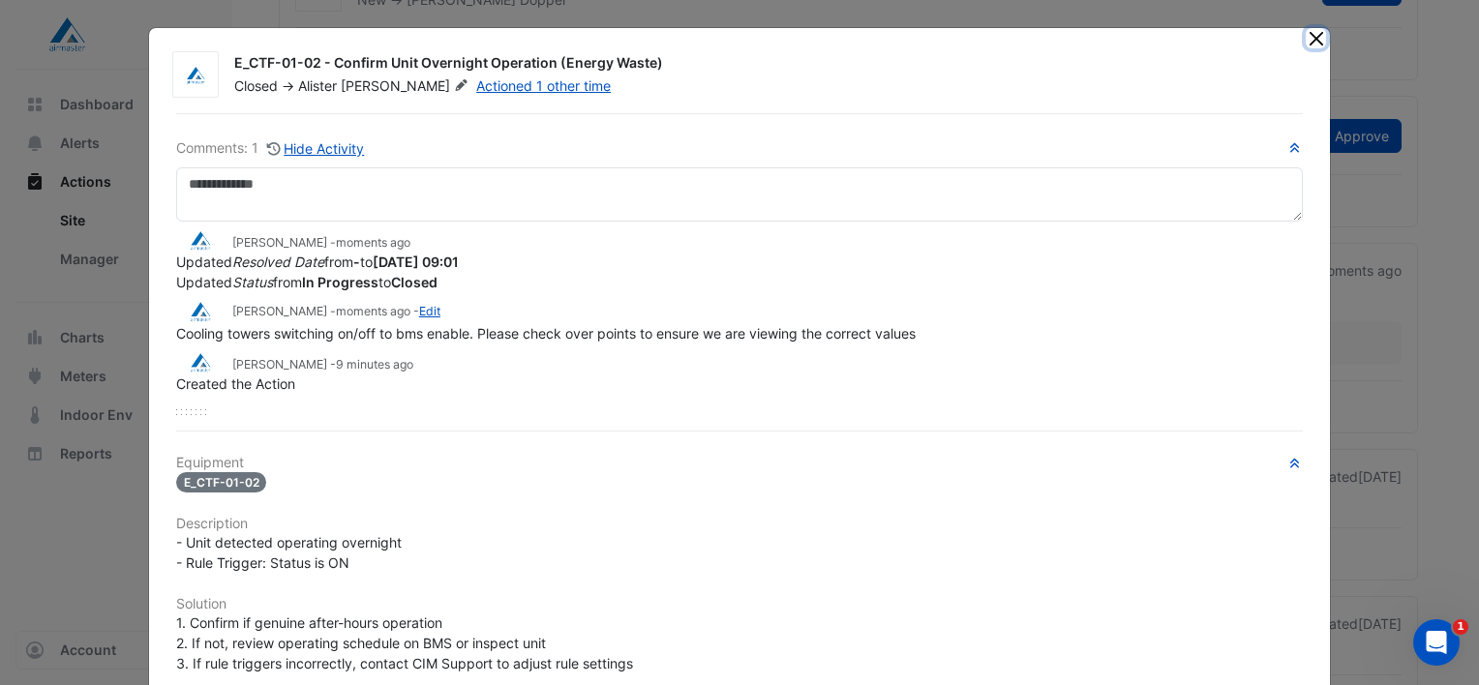
click at [1306, 38] on button "Close" at bounding box center [1316, 38] width 20 height 20
